Goal: Task Accomplishment & Management: Manage account settings

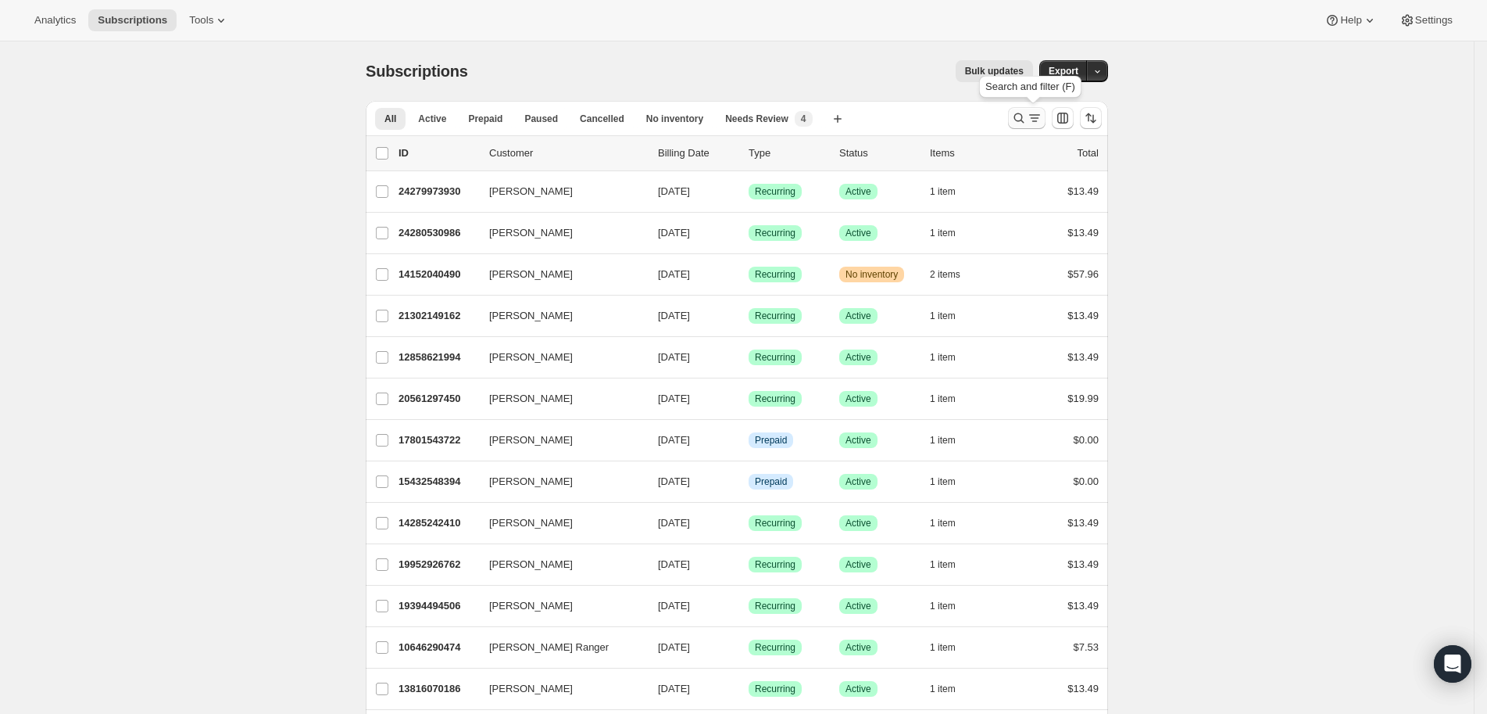
click at [1025, 115] on icon "Search and filter results" at bounding box center [1019, 118] width 10 height 10
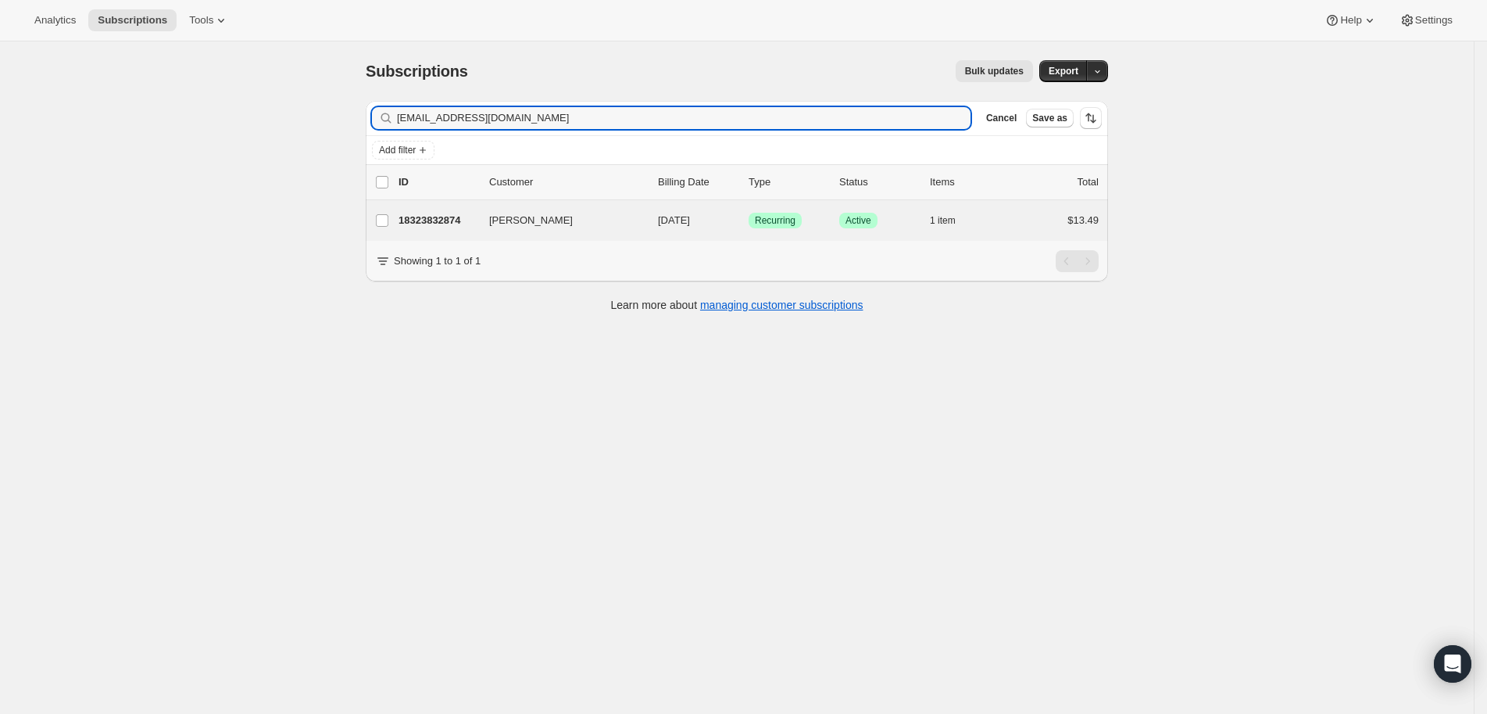
type input "[EMAIL_ADDRESS][DOMAIN_NAME]"
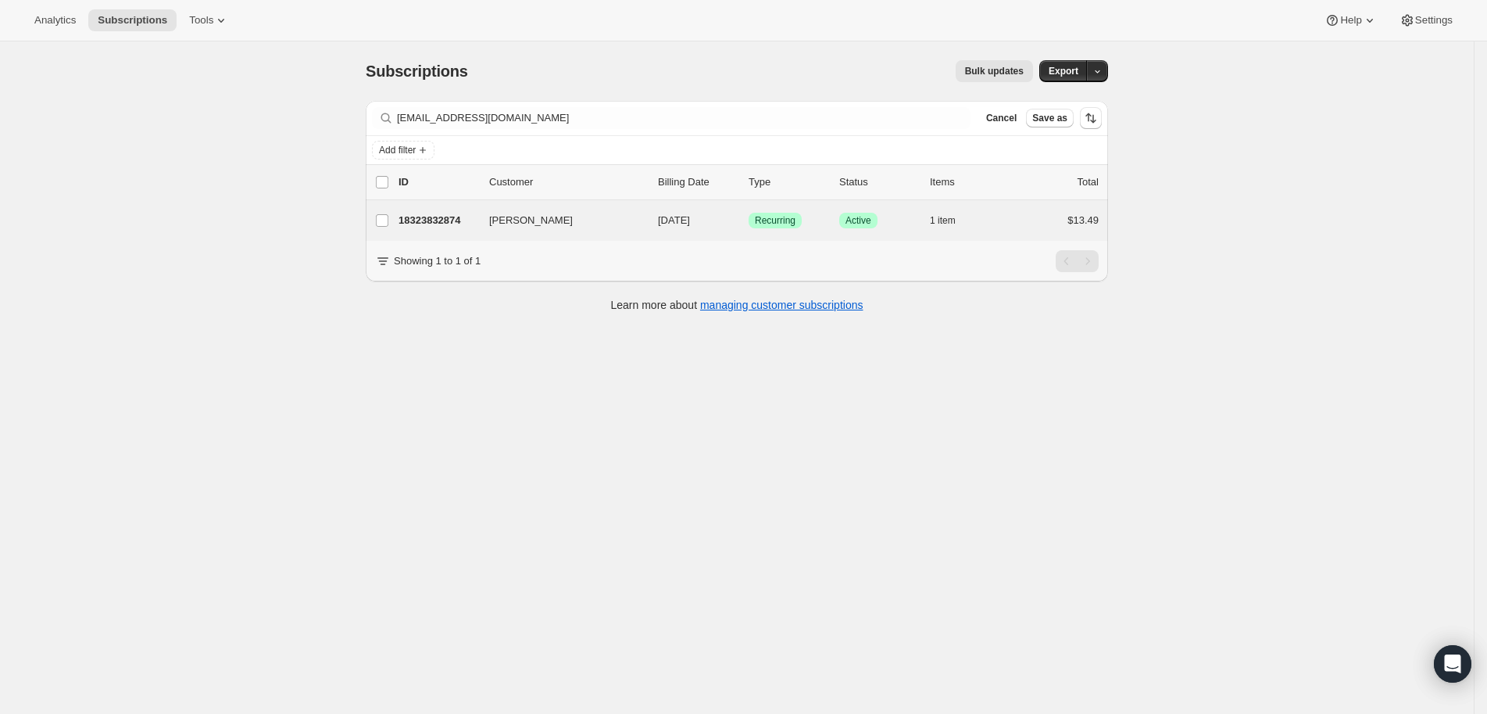
click at [460, 206] on div "[PERSON_NAME] 18323832874 [PERSON_NAME] [DATE] Success Recurring Success Active…" at bounding box center [737, 220] width 742 height 41
click at [455, 224] on p "18323832874" at bounding box center [438, 221] width 78 height 16
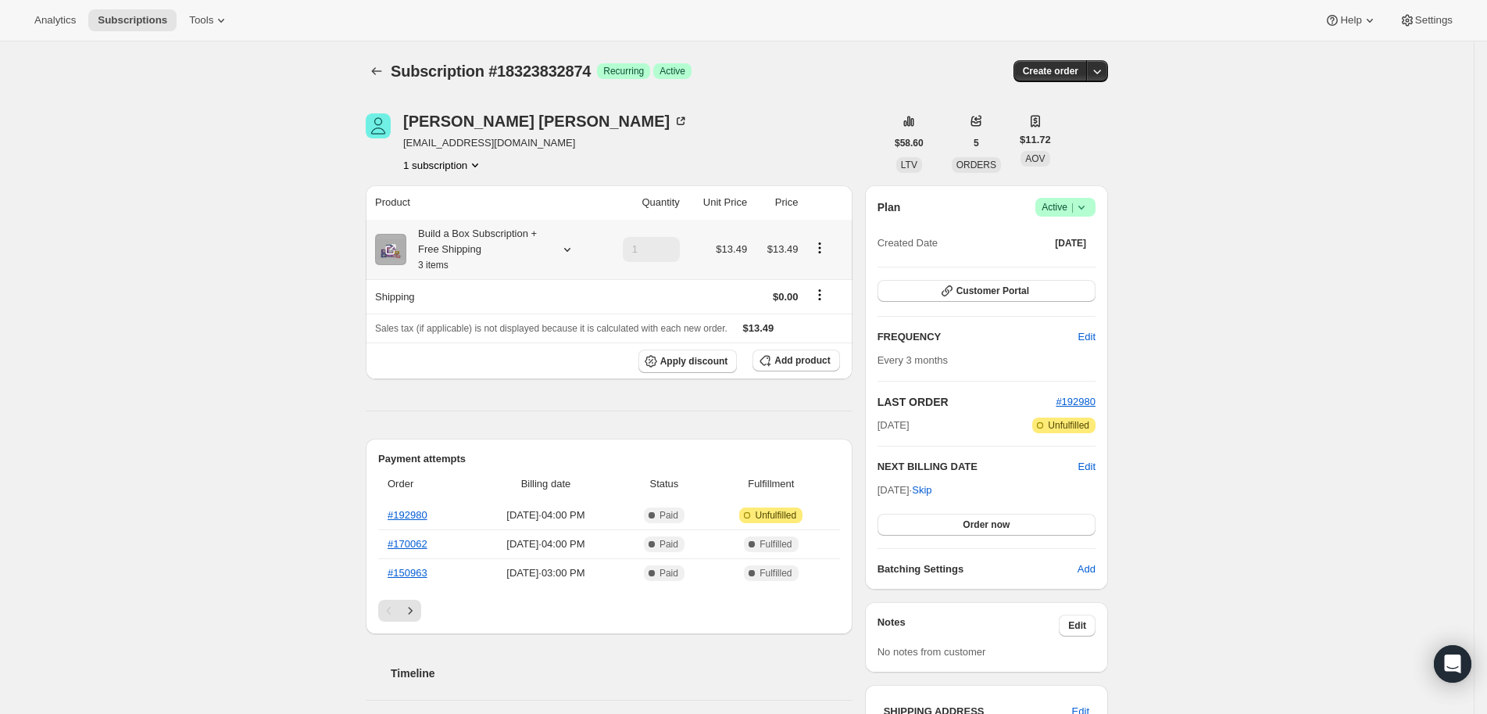
click at [828, 244] on icon "Product actions" at bounding box center [820, 248] width 16 height 16
click at [830, 264] on button "Edit box" at bounding box center [826, 276] width 46 height 25
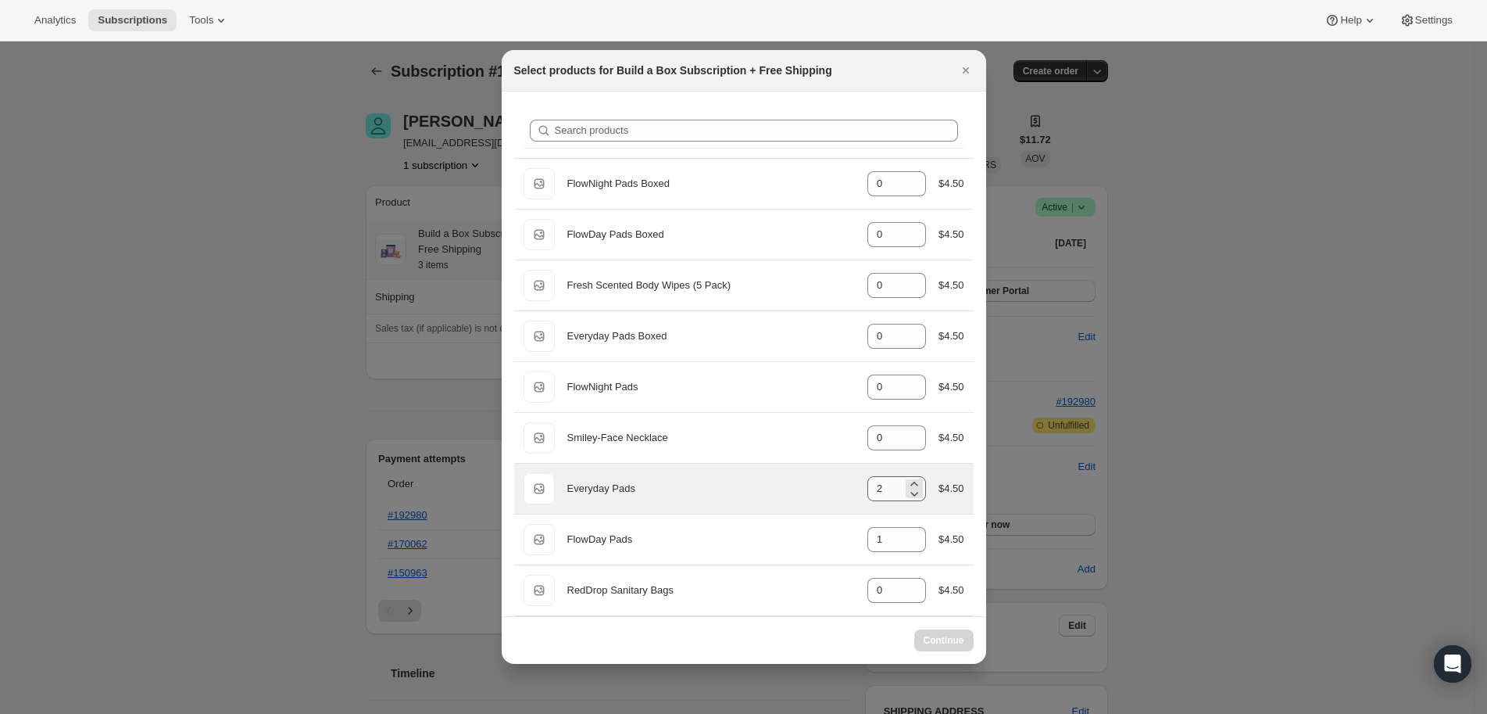
scroll to position [5, 0]
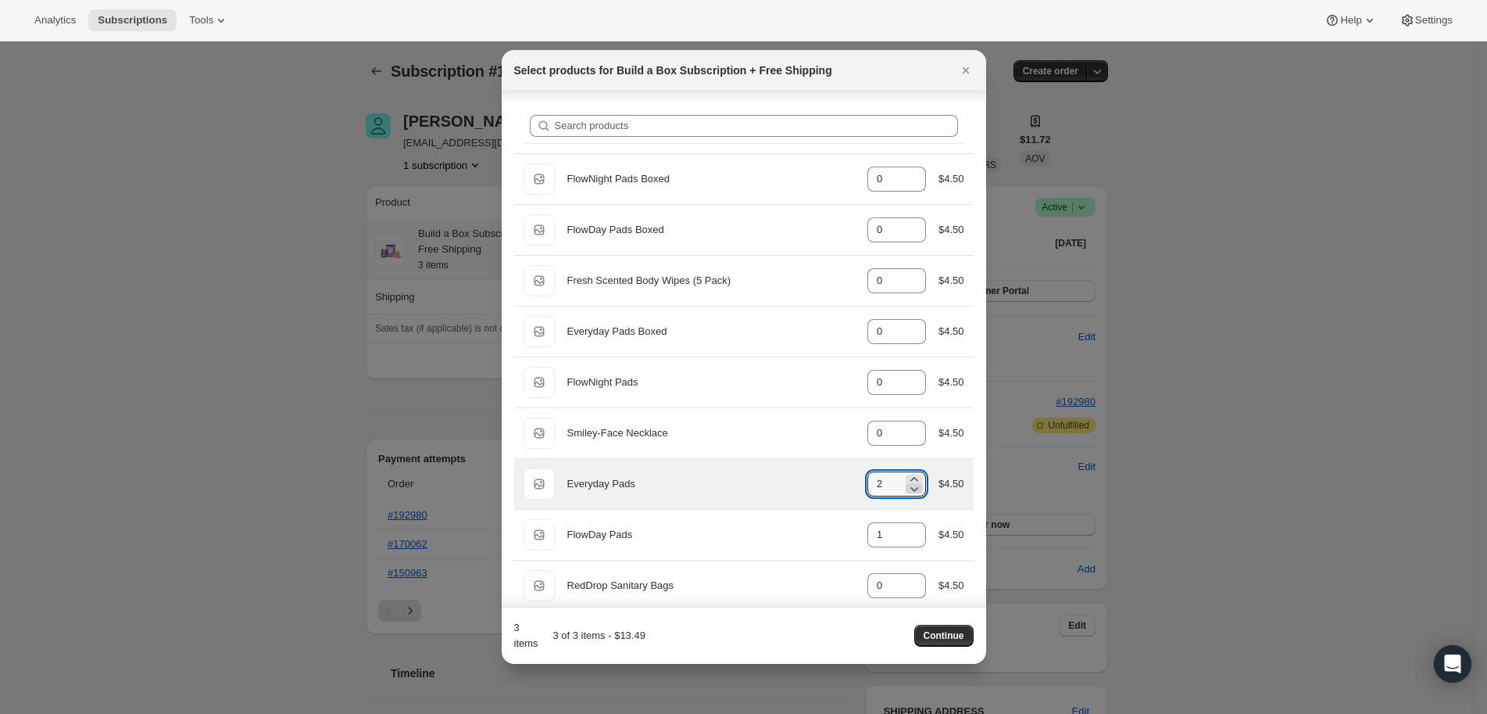
click at [910, 487] on icon ":rda:" at bounding box center [914, 489] width 8 height 5
type input "0"
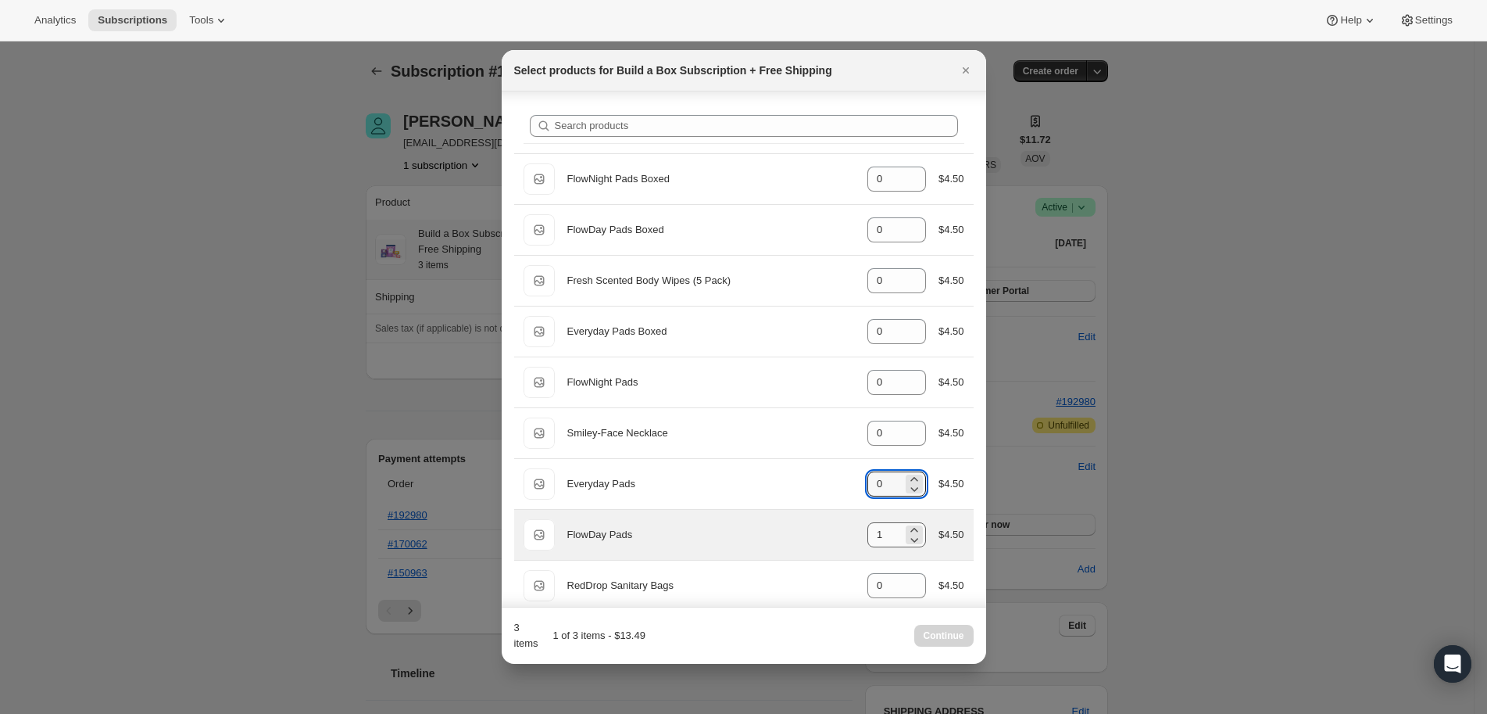
scroll to position [9, 0]
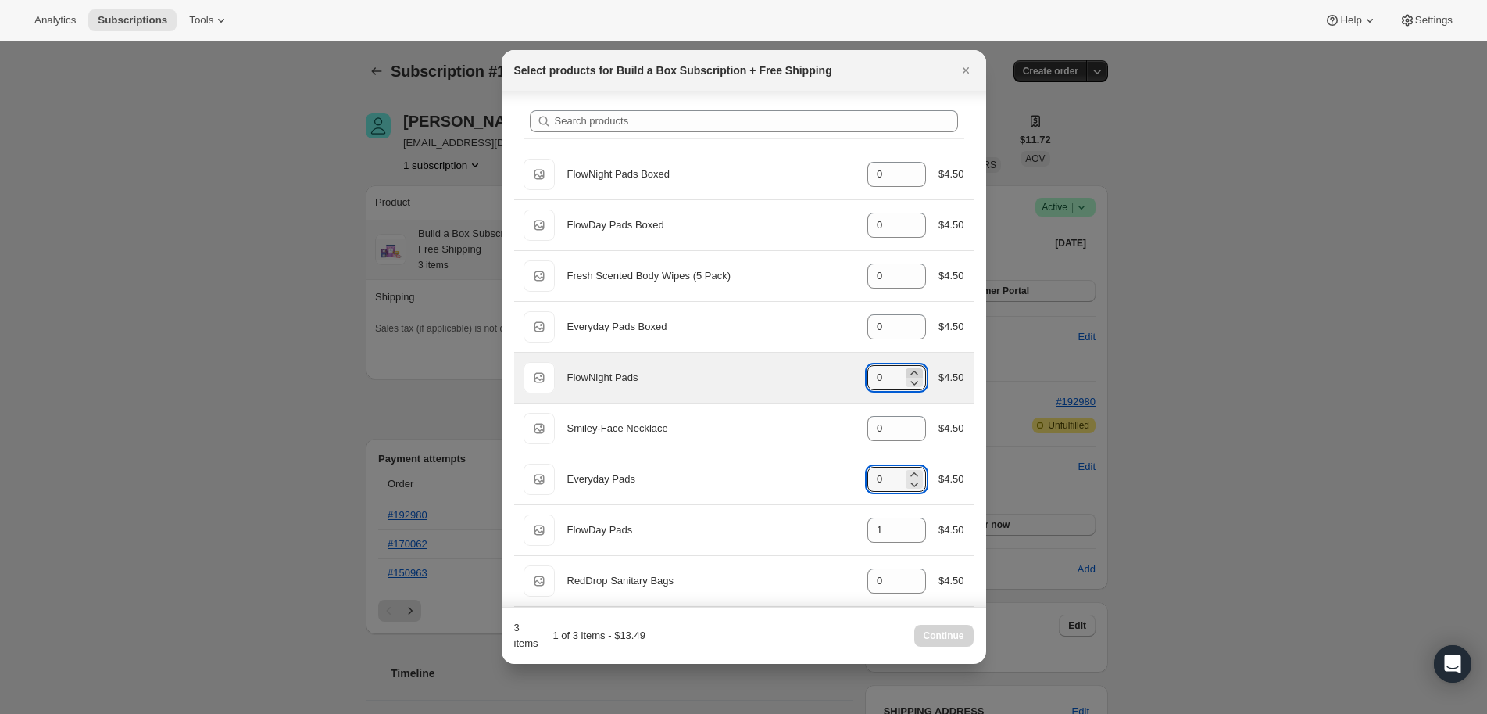
click at [910, 370] on icon ":rda:" at bounding box center [913, 372] width 7 height 4
type input "2"
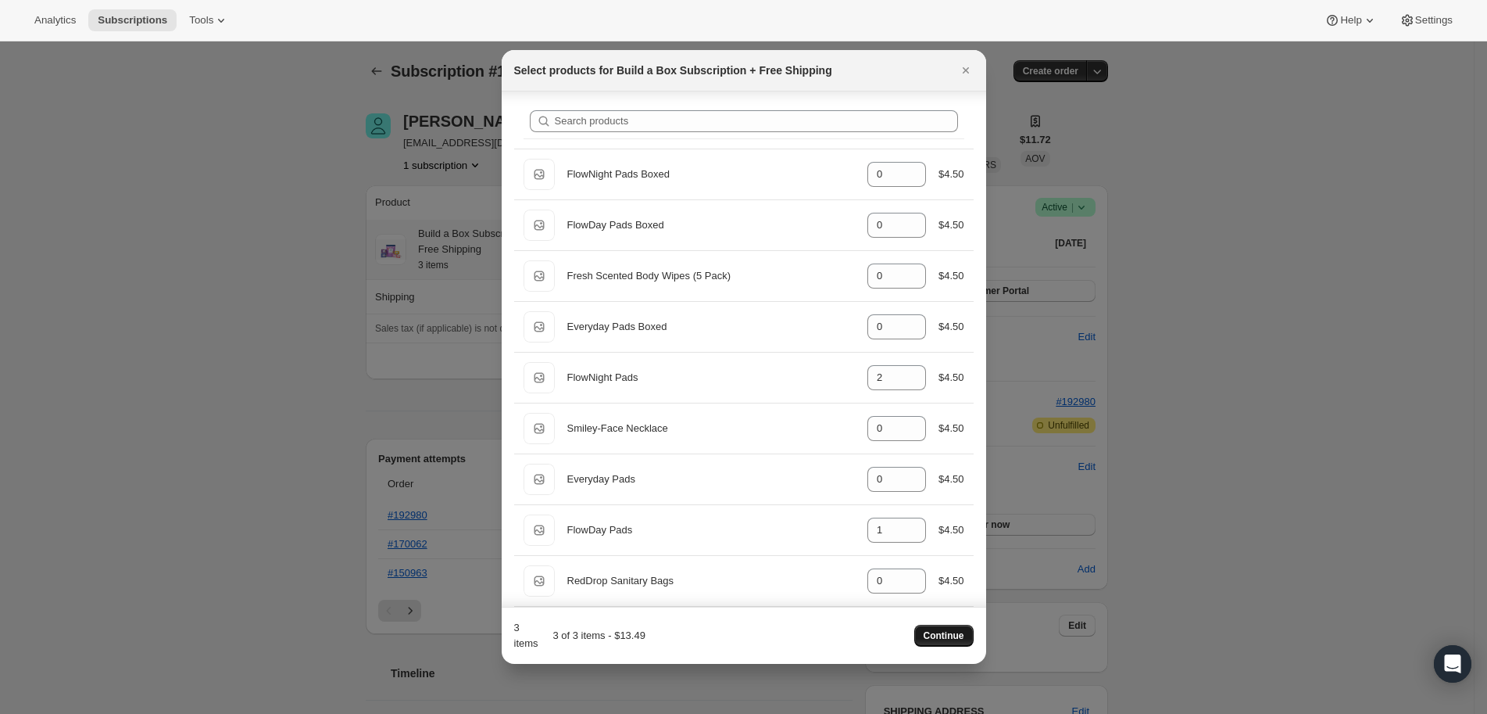
click at [950, 642] on button "Continue" at bounding box center [943, 635] width 59 height 22
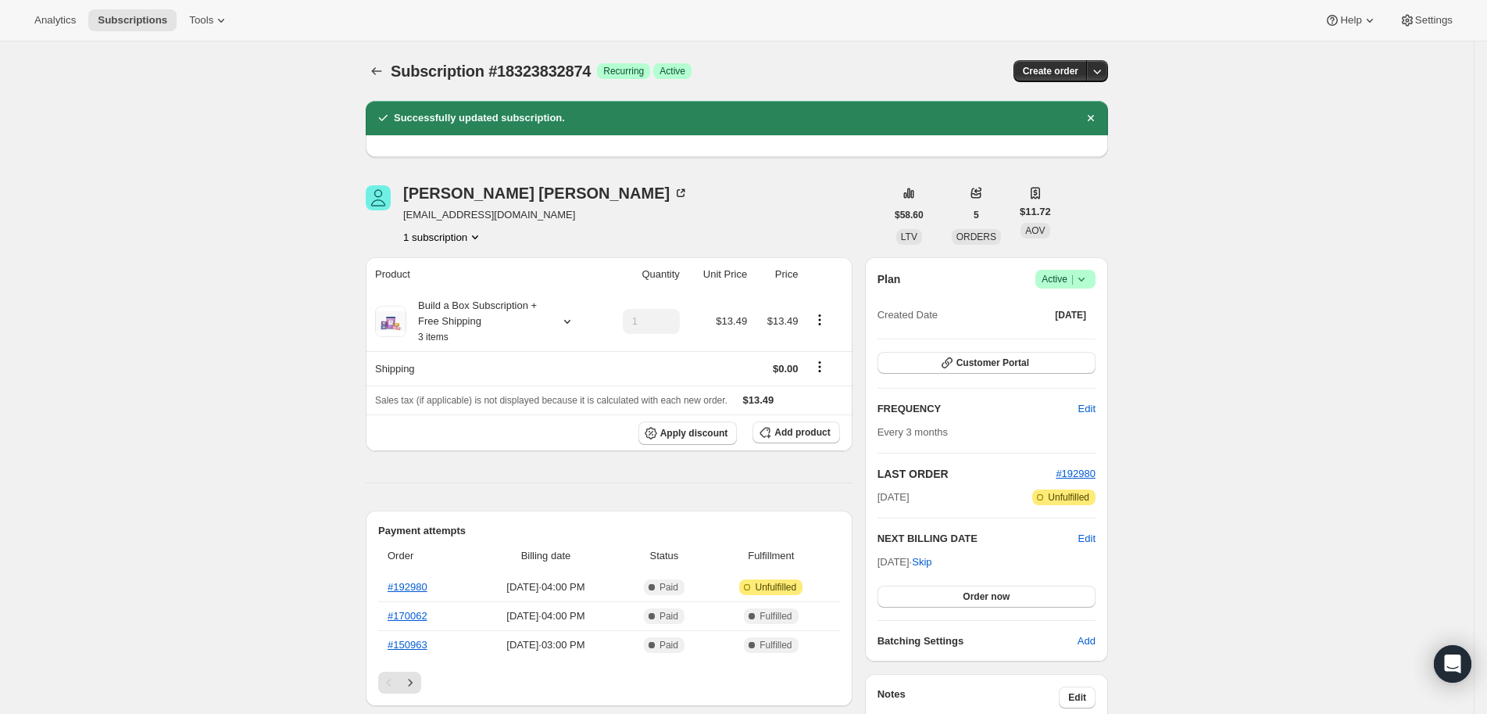
click at [1080, 410] on button "Edit" at bounding box center [1087, 408] width 36 height 25
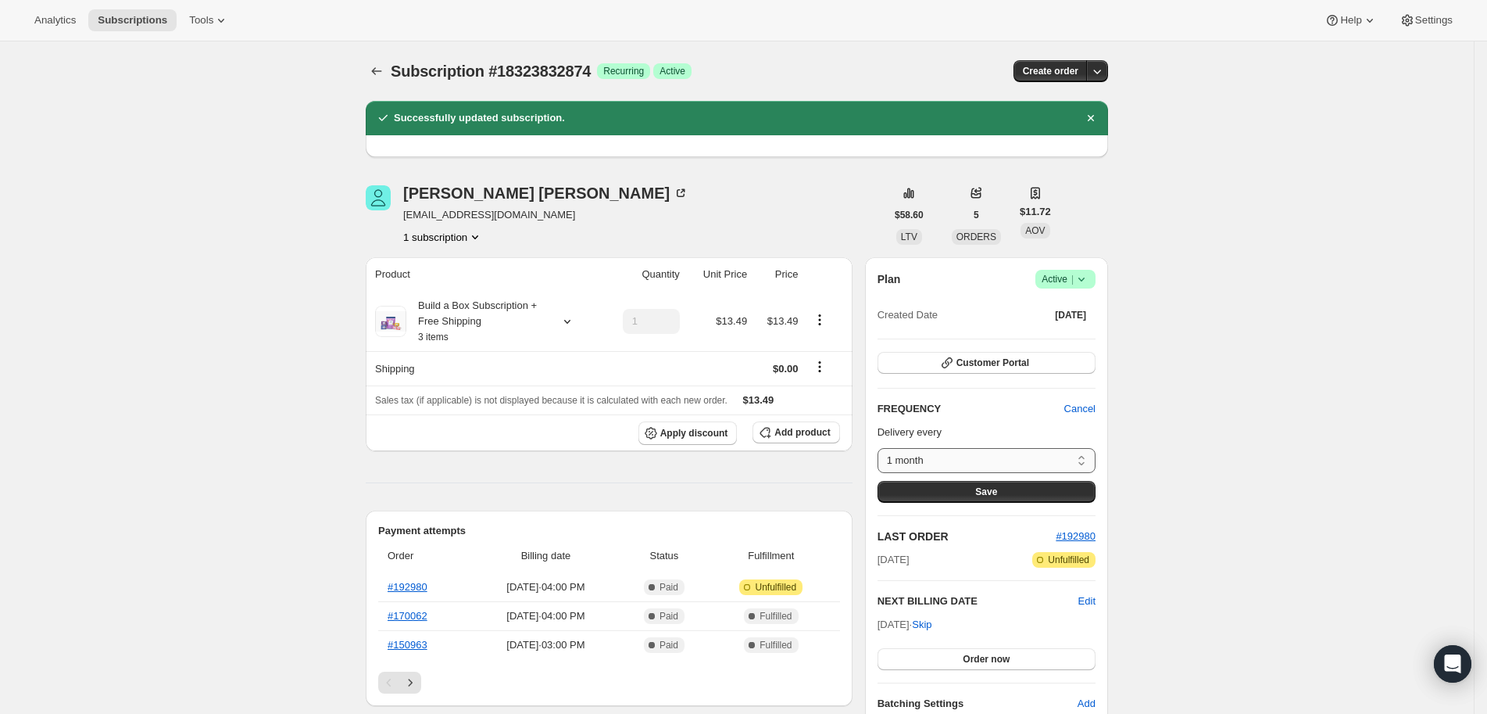
click at [1037, 456] on select "1 month 2 months 3 months Custom..." at bounding box center [987, 460] width 218 height 25
click at [884, 448] on select "1 month 2 months 3 months Custom..." at bounding box center [987, 460] width 218 height 25
click at [986, 465] on select "1 month 2 months 3 months Custom..." at bounding box center [987, 460] width 218 height 25
select select "MONTH#2"
click at [884, 448] on select "1 month 2 months 3 months Custom..." at bounding box center [987, 460] width 218 height 25
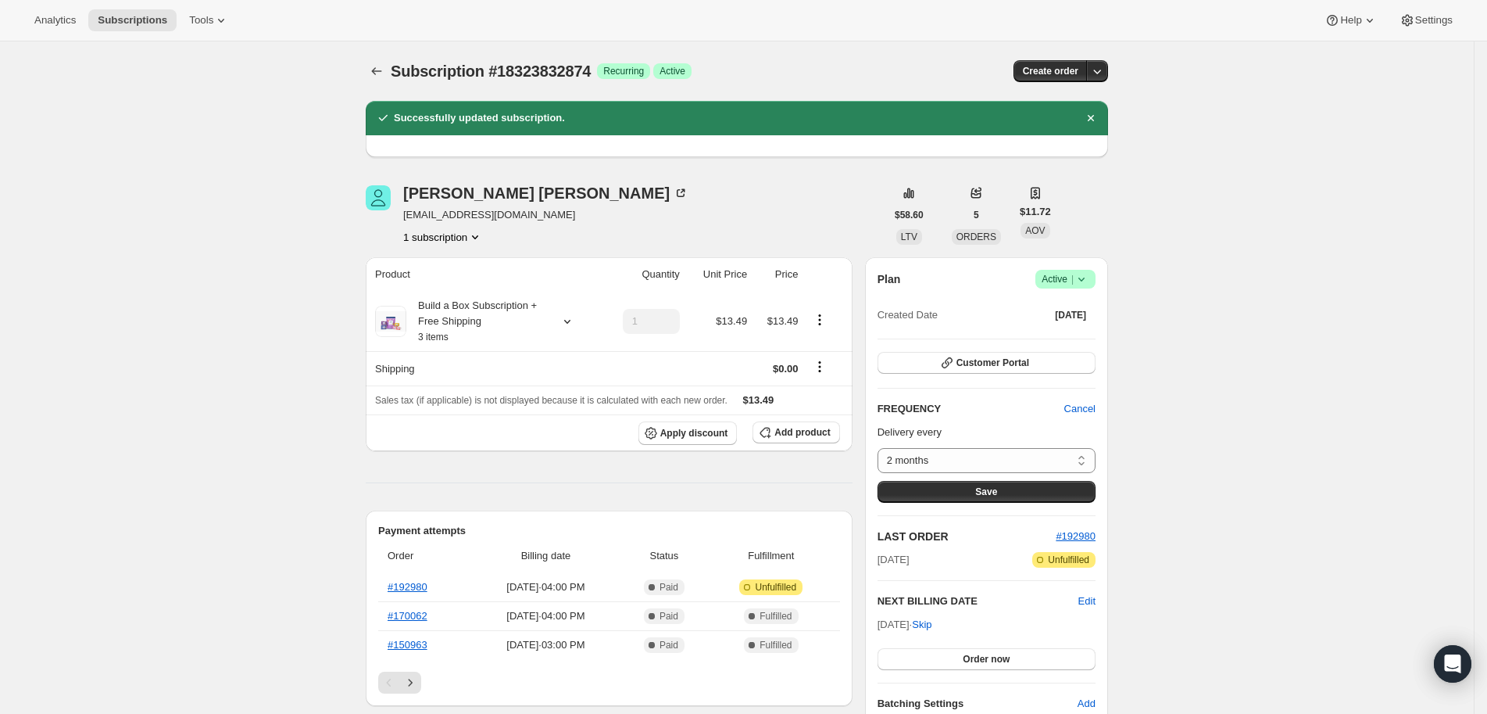
click at [993, 481] on button "Save" at bounding box center [987, 492] width 218 height 22
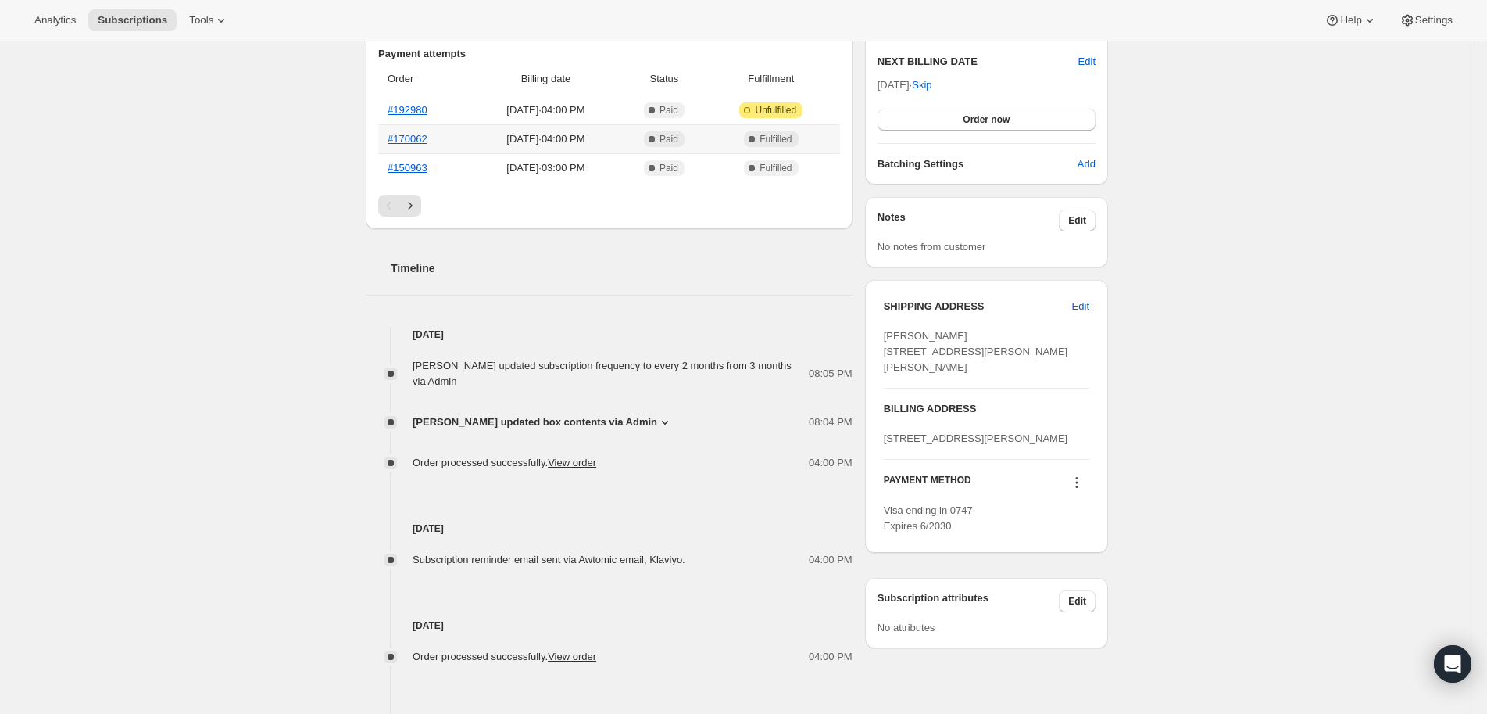
scroll to position [565, 0]
click at [662, 359] on span "[PERSON_NAME] updated subscription frequency to every 2 months from 3 months vi…" at bounding box center [602, 372] width 379 height 27
click at [535, 370] on div "[PERSON_NAME] updated subscription frequency to every 2 months from 3 months vi…" at bounding box center [611, 372] width 396 height 31
click at [673, 426] on icon at bounding box center [665, 421] width 16 height 16
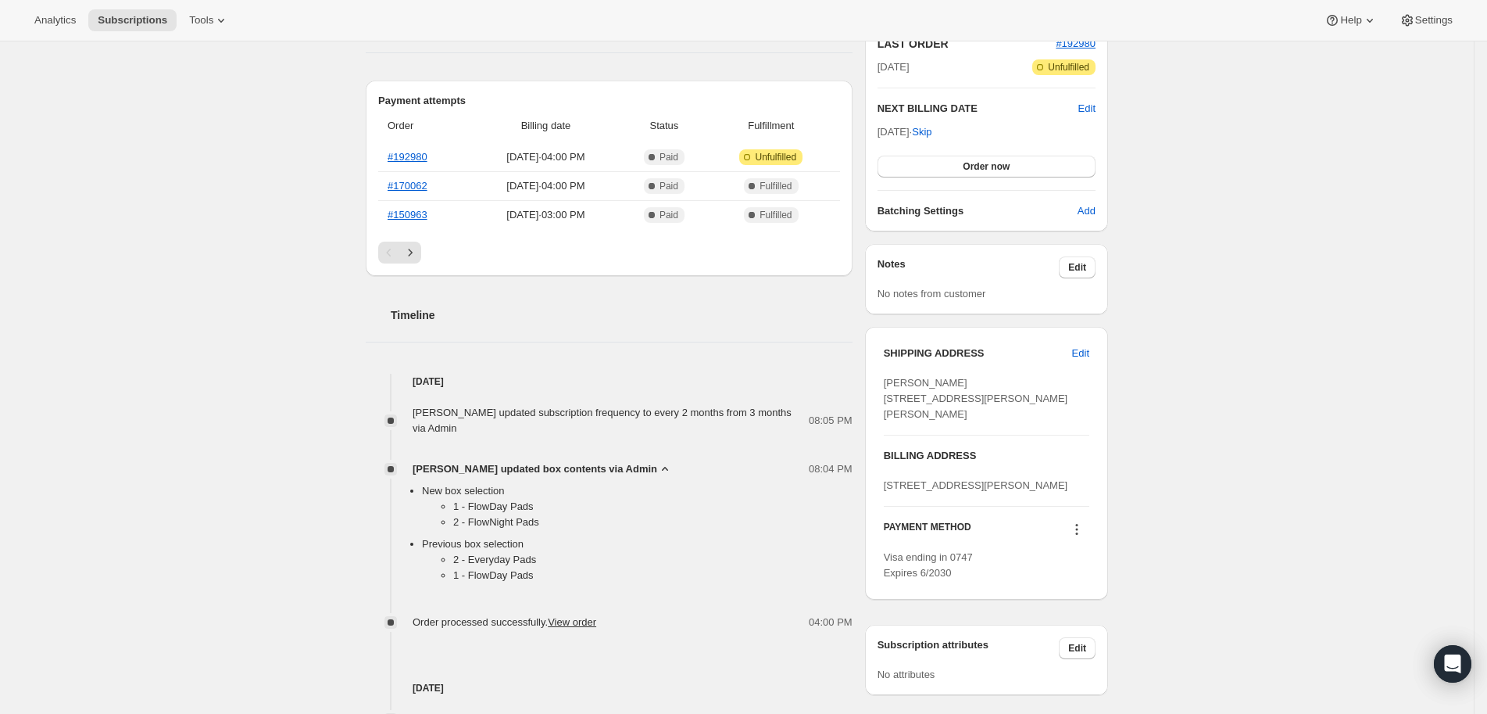
scroll to position [307, 0]
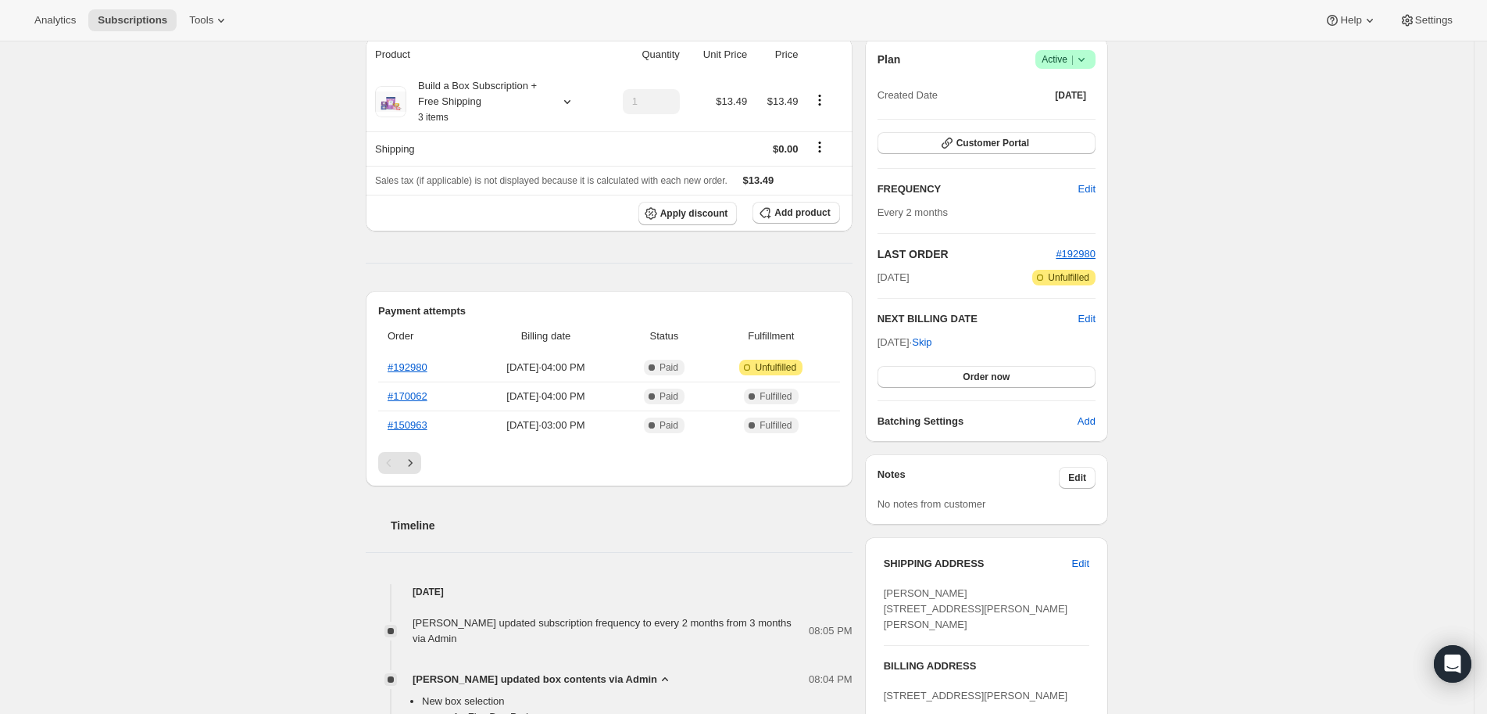
click at [1224, 455] on div "Subscription #18323832874. This page is ready Subscription #18323832874 Success…" at bounding box center [737, 584] width 1474 height 1701
